Goal: Entertainment & Leisure: Consume media (video, audio)

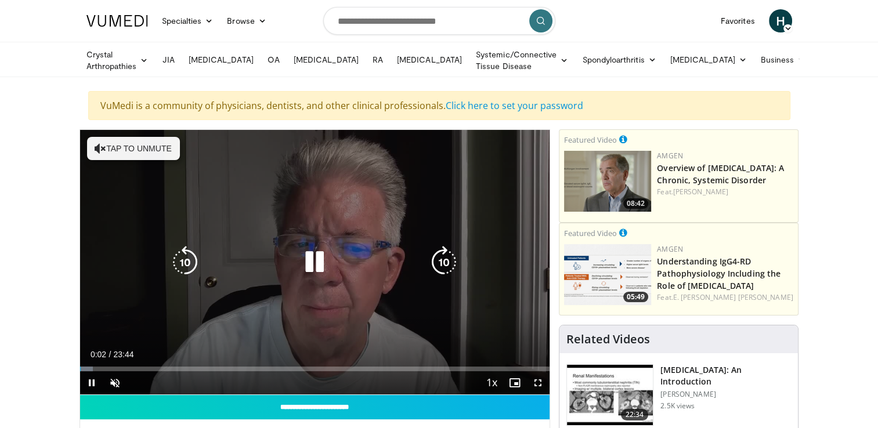
click at [314, 268] on icon "Video Player" at bounding box center [314, 262] width 33 height 33
click at [309, 257] on icon "Video Player" at bounding box center [314, 262] width 33 height 33
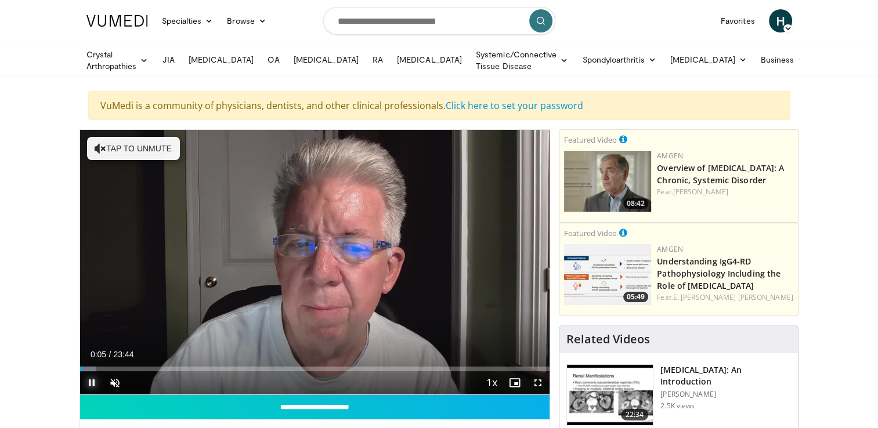
click at [88, 381] on span "Video Player" at bounding box center [91, 382] width 23 height 23
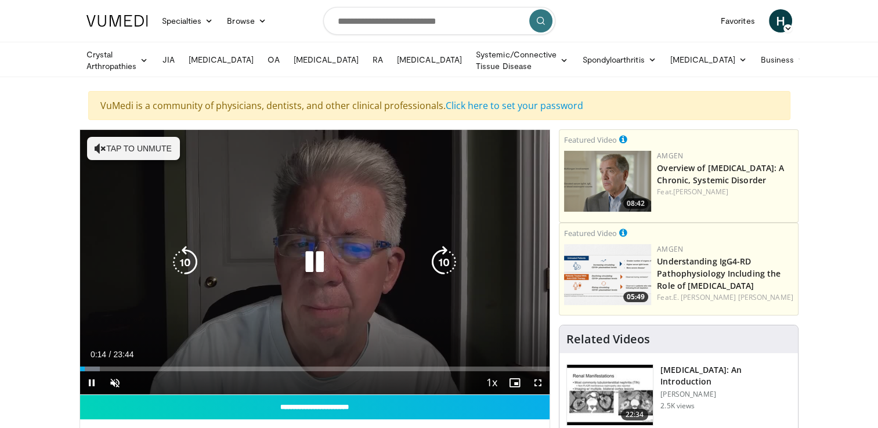
click at [321, 268] on icon "Video Player" at bounding box center [314, 262] width 33 height 33
click at [312, 259] on icon "Video Player" at bounding box center [314, 262] width 33 height 33
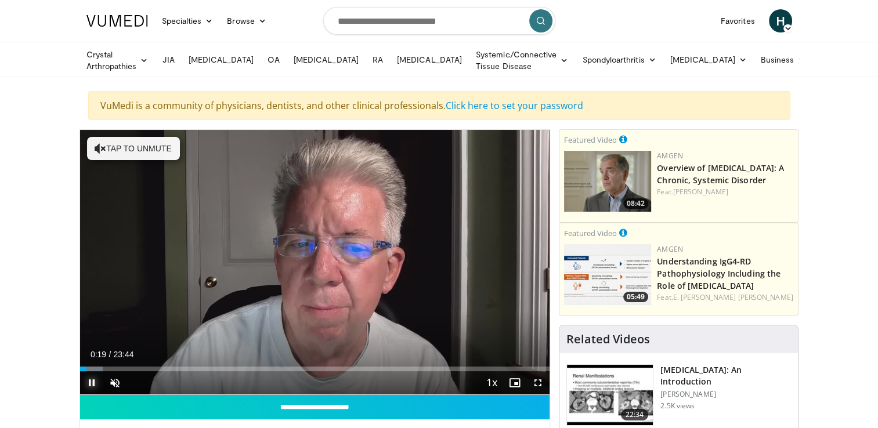
click at [93, 383] on span "Video Player" at bounding box center [91, 382] width 23 height 23
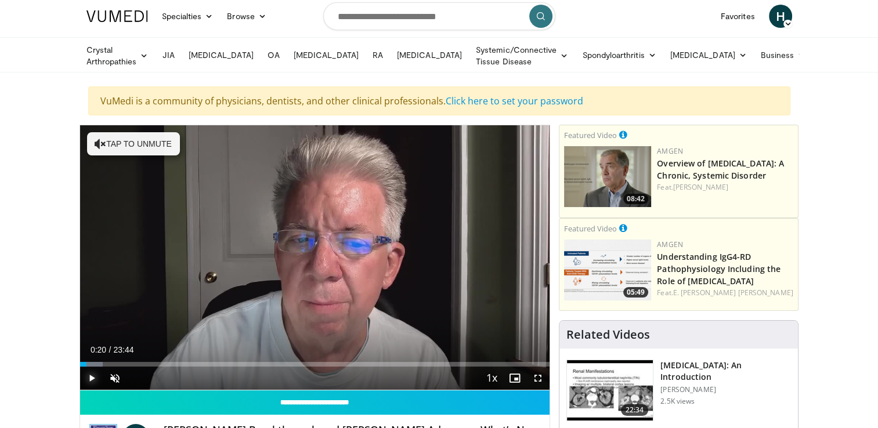
scroll to position [11, 0]
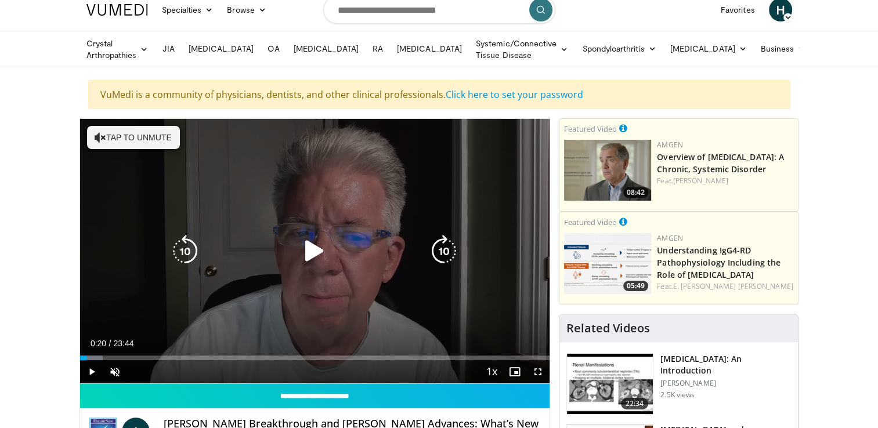
click at [139, 133] on button "Tap to unmute" at bounding box center [133, 137] width 93 height 23
click at [315, 250] on icon "Video Player" at bounding box center [314, 251] width 33 height 33
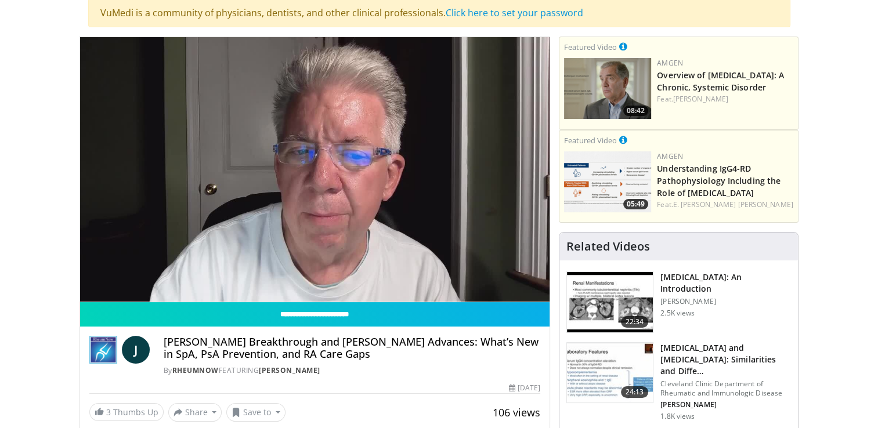
scroll to position [85, 0]
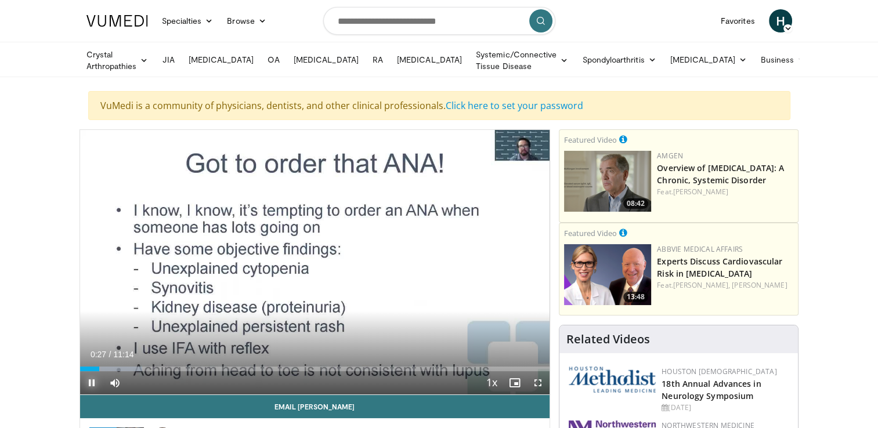
click at [88, 380] on span "Video Player" at bounding box center [91, 382] width 23 height 23
